Goal: Transaction & Acquisition: Purchase product/service

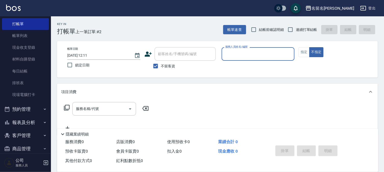
scroll to position [23, 0]
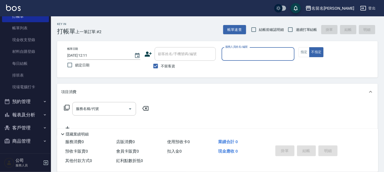
click at [29, 113] on button "報表及分析" at bounding box center [25, 114] width 47 height 13
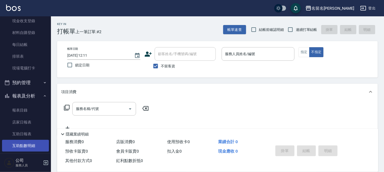
scroll to position [51, 0]
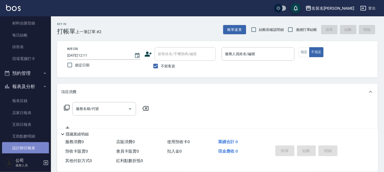
click at [29, 144] on link "設計師日報表" at bounding box center [25, 148] width 47 height 12
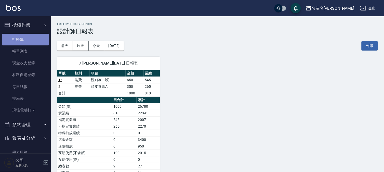
click at [36, 38] on link "打帳單" at bounding box center [25, 40] width 47 height 12
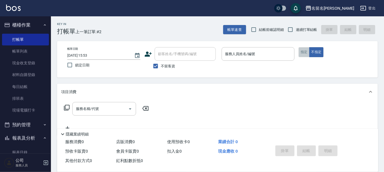
click at [302, 54] on button "指定" at bounding box center [303, 52] width 11 height 10
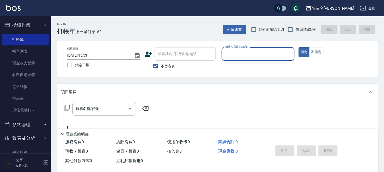
click at [271, 57] on input "服務人員姓名/編號" at bounding box center [258, 53] width 68 height 9
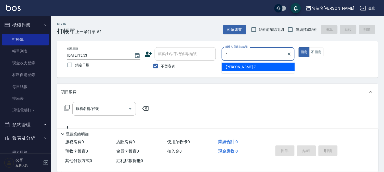
type input "[PERSON_NAME]-7"
type button "true"
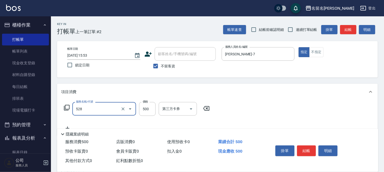
type input "頭皮養護B(528)"
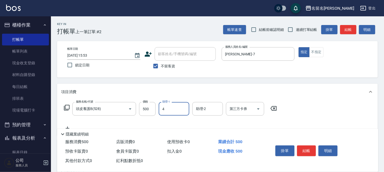
type input "4"
click at [164, 108] on input "助理-1" at bounding box center [174, 108] width 26 height 9
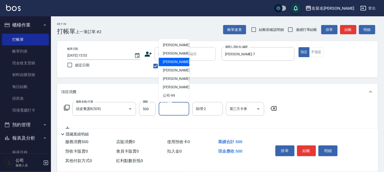
click at [174, 60] on span "[PERSON_NAME]-7" at bounding box center [178, 61] width 30 height 5
type input "[PERSON_NAME]-7"
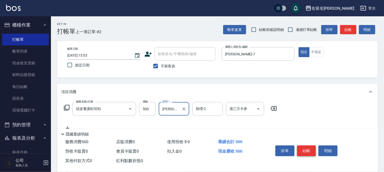
click at [306, 145] on button "結帳" at bounding box center [306, 150] width 19 height 11
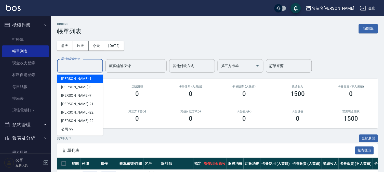
click at [74, 67] on input "設計師編號/姓名" at bounding box center [79, 65] width 41 height 9
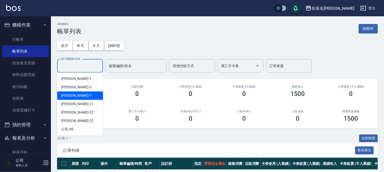
click at [81, 96] on div "[PERSON_NAME]-7" at bounding box center [80, 95] width 46 height 8
type input "[PERSON_NAME]-7"
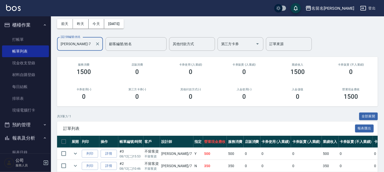
scroll to position [59, 0]
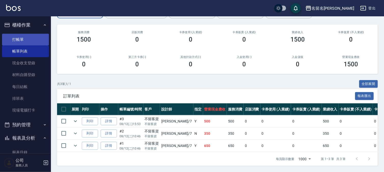
click at [38, 40] on link "打帳單" at bounding box center [25, 40] width 47 height 12
